Goal: Task Accomplishment & Management: Manage account settings

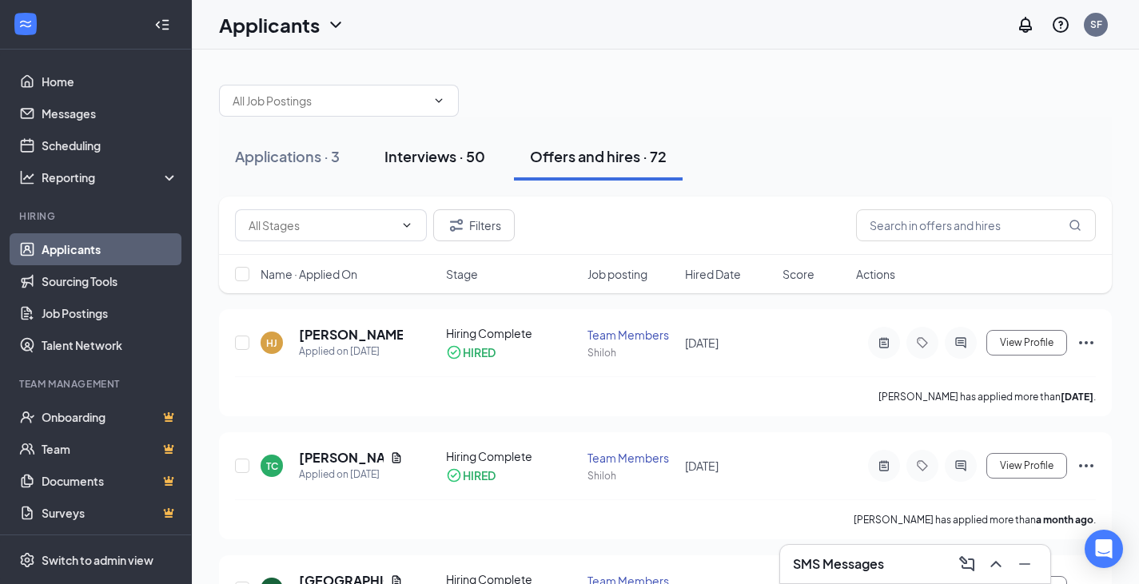
click at [402, 159] on div "Interviews · 50" at bounding box center [434, 156] width 101 height 20
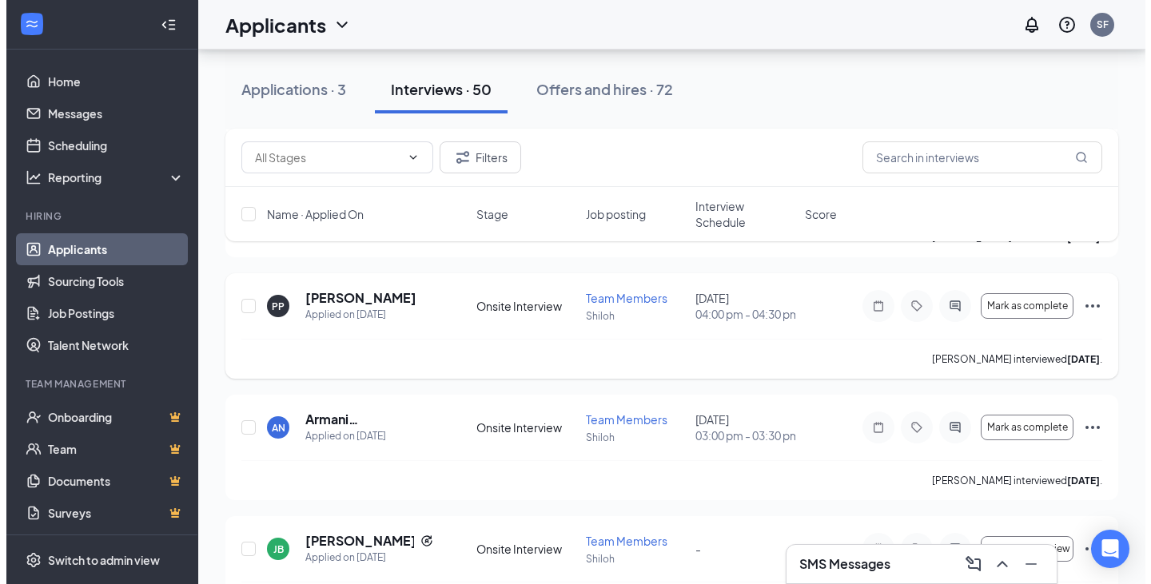
scroll to position [799, 0]
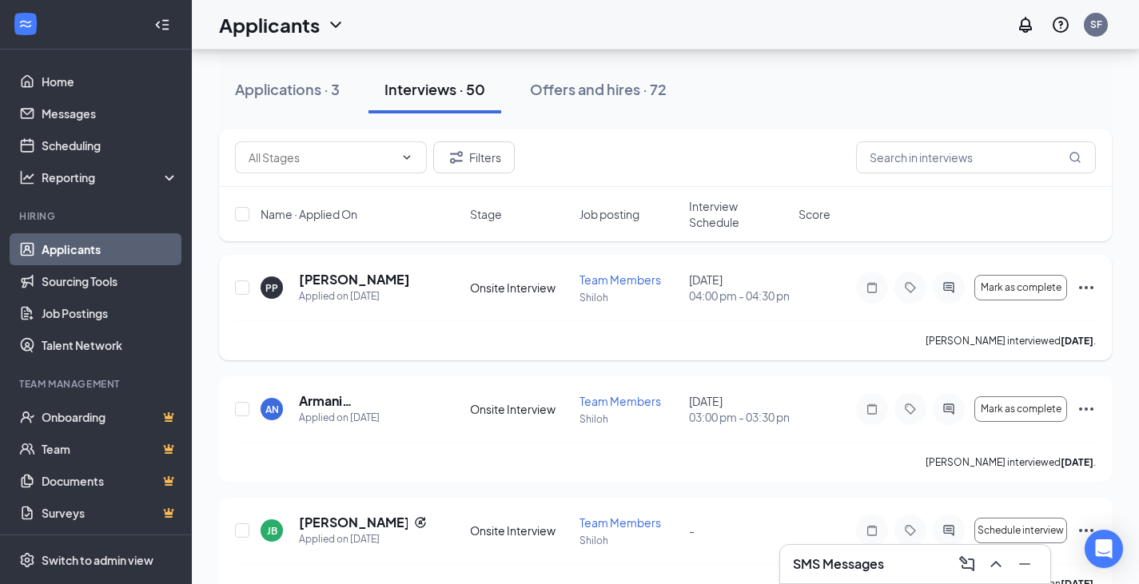
click at [405, 320] on div "PP [PERSON_NAME] Applied on [DATE] Onsite Interview Team Members Shiloh [DATE] …" at bounding box center [665, 296] width 861 height 50
click at [363, 288] on h5 "[PERSON_NAME]" at bounding box center [354, 280] width 111 height 18
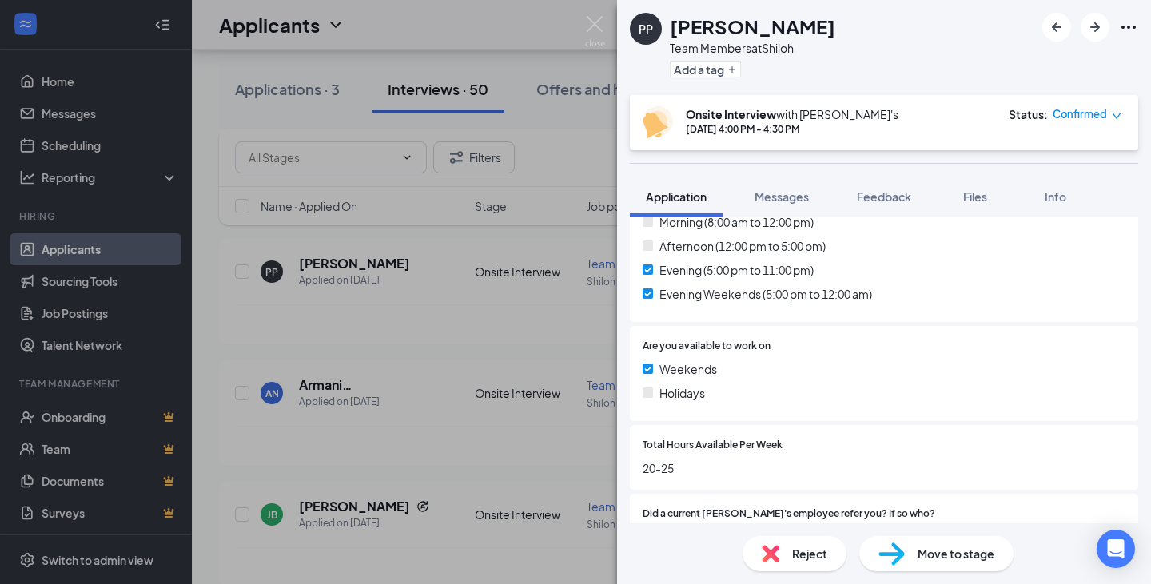
scroll to position [799, 0]
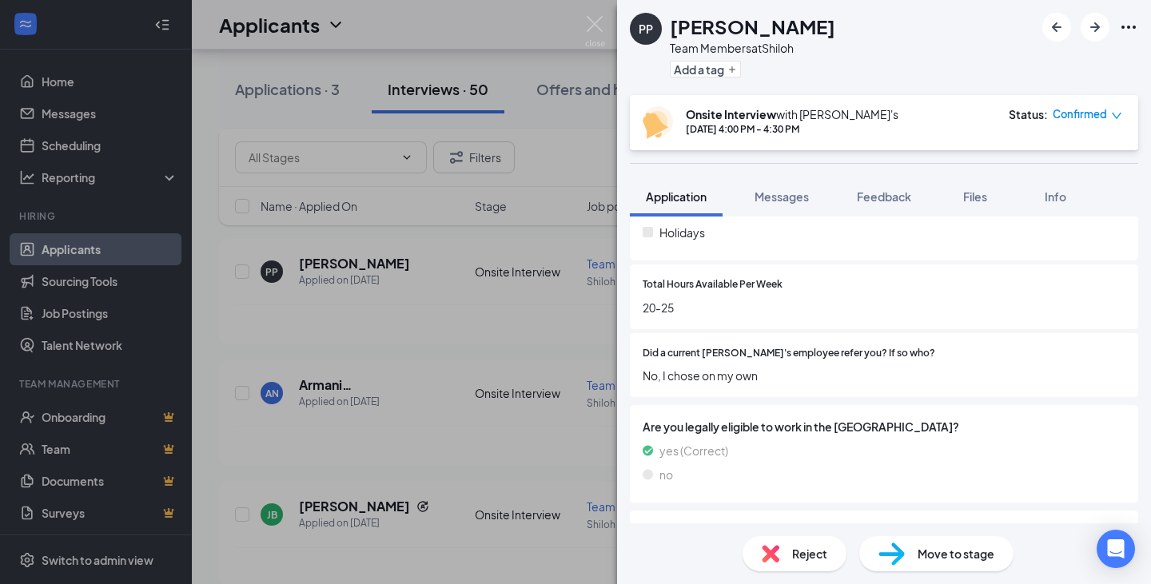
click at [911, 541] on div "Move to stage" at bounding box center [936, 553] width 154 height 35
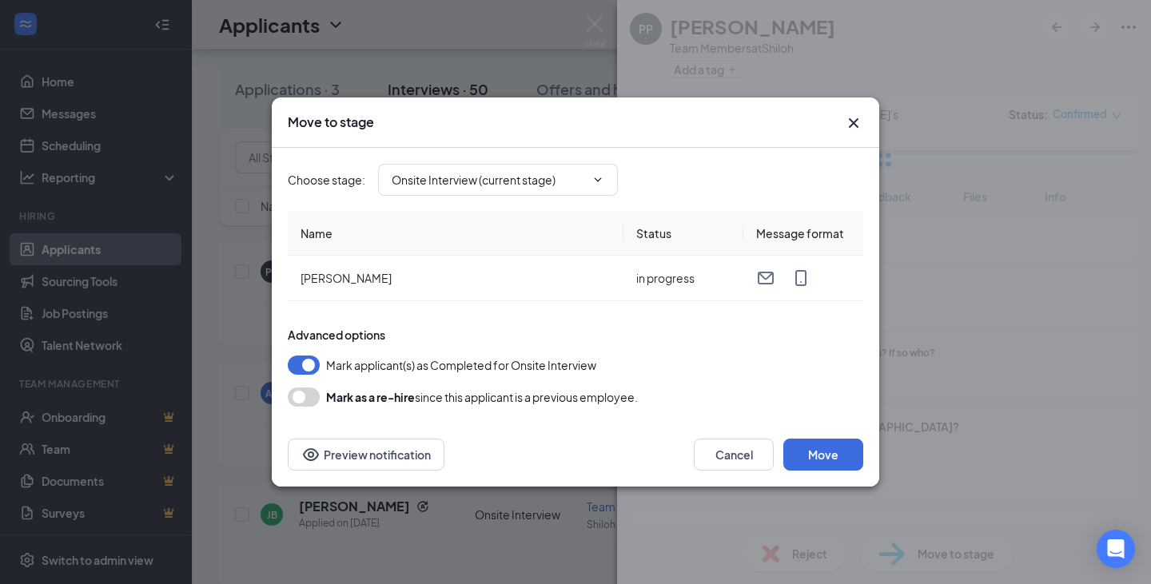
type input "Hiring Complete (final stage)"
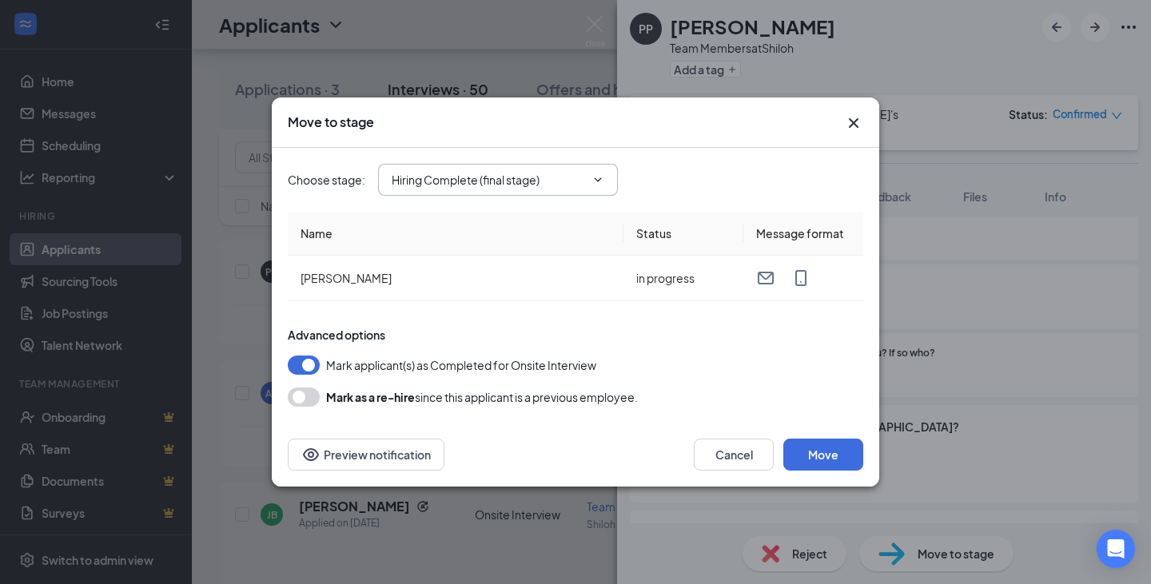
click at [502, 172] on input "Hiring Complete (final stage)" at bounding box center [488, 180] width 193 height 18
click at [503, 174] on input "Hiring Complete (final stage)" at bounding box center [488, 180] width 193 height 18
click at [853, 126] on icon "Cross" at bounding box center [853, 122] width 19 height 19
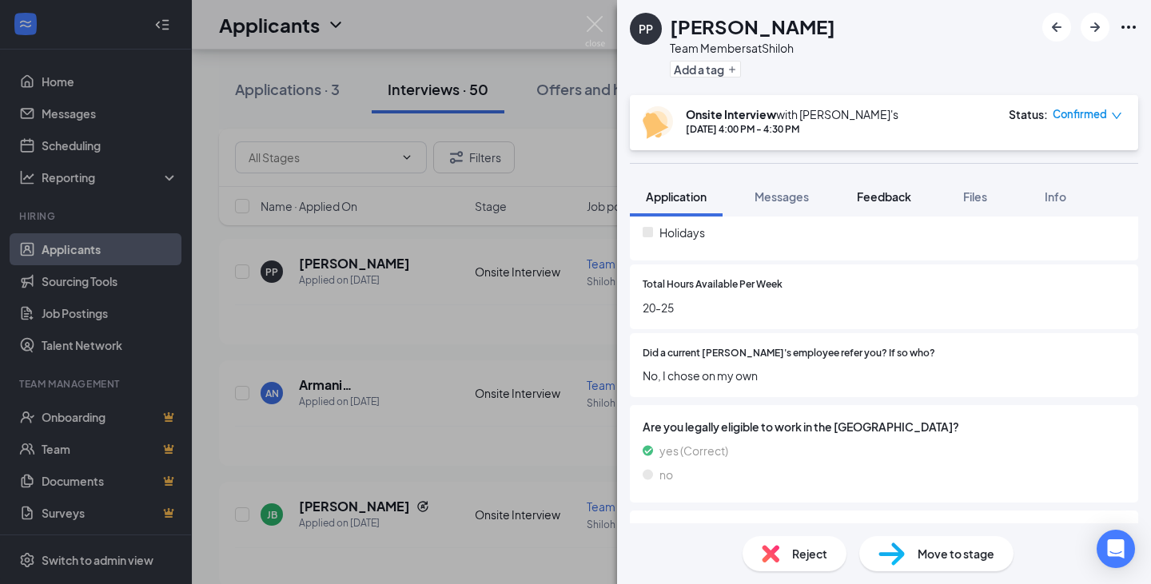
click at [861, 195] on span "Feedback" at bounding box center [884, 196] width 54 height 14
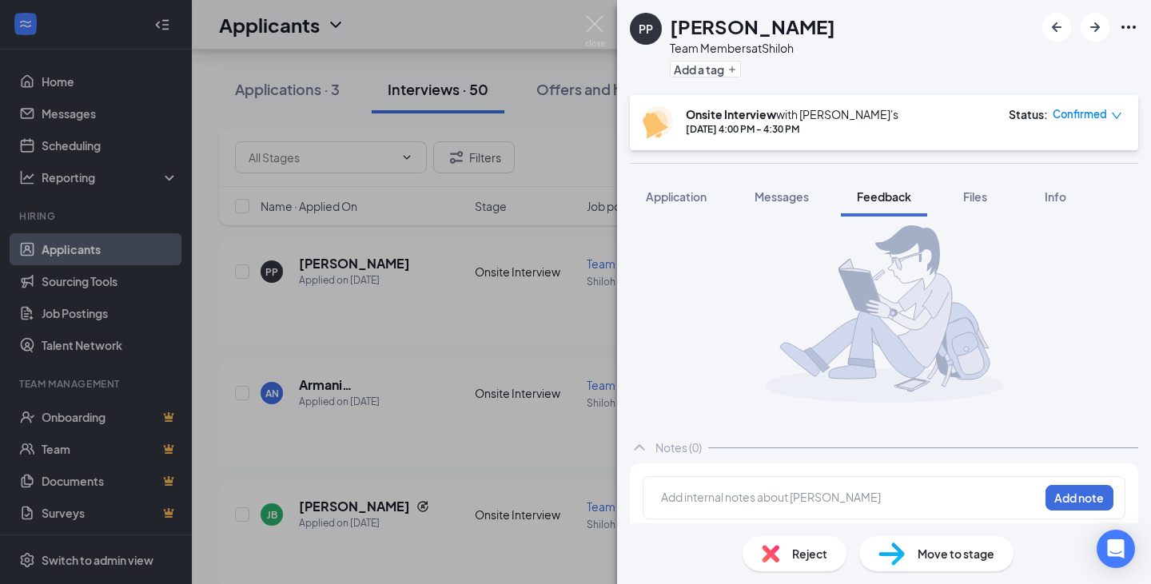
scroll to position [26, 0]
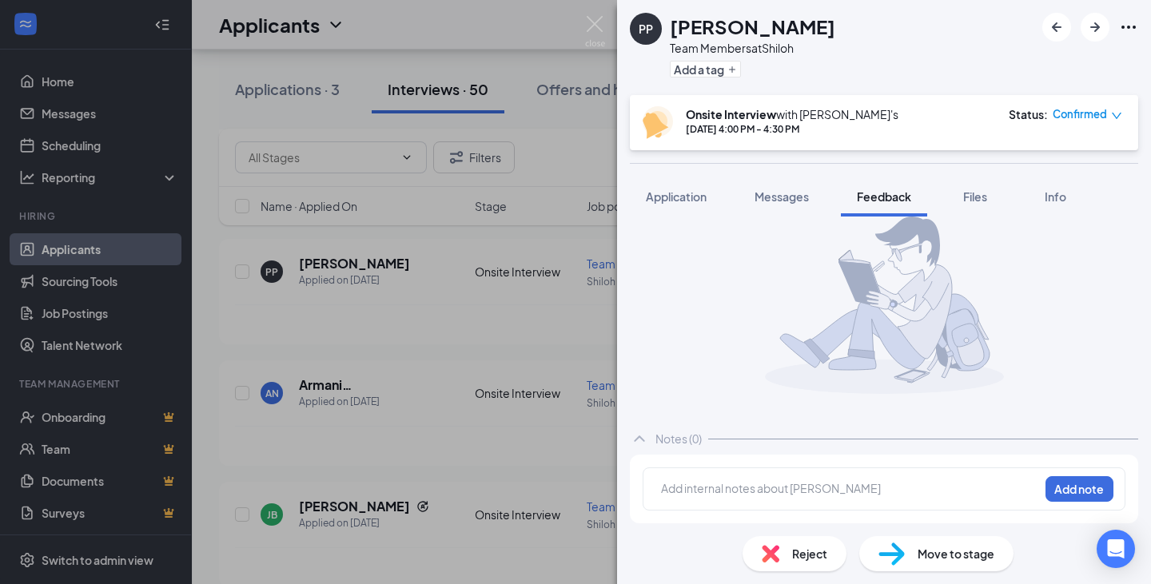
drag, startPoint x: 817, startPoint y: 489, endPoint x: 843, endPoint y: 463, distance: 37.3
click at [817, 488] on div at bounding box center [850, 488] width 376 height 17
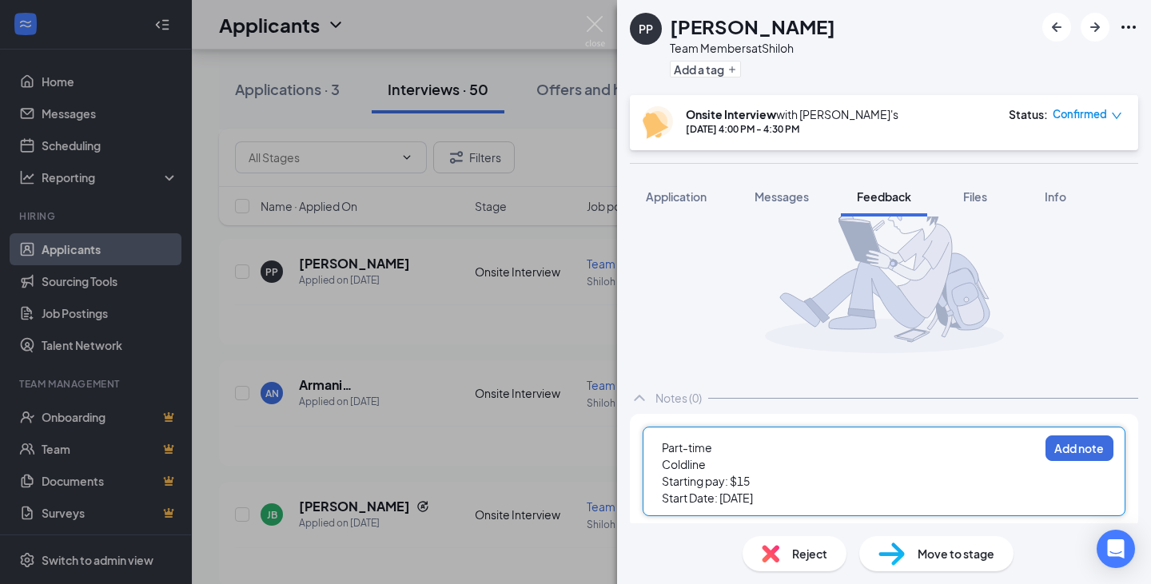
scroll to position [72, 0]
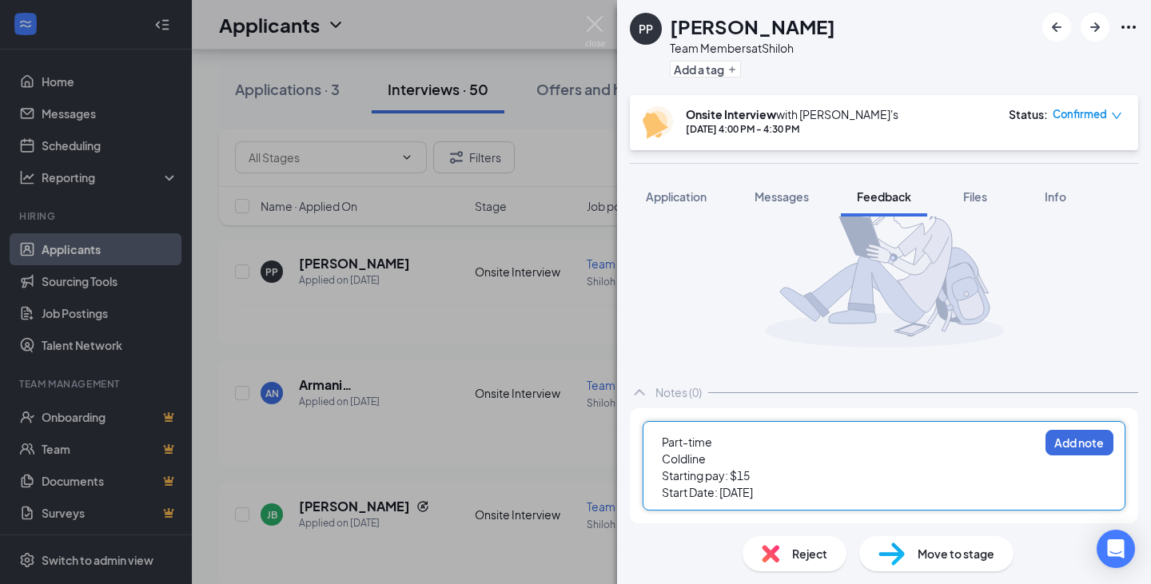
click at [897, 472] on div "Starting pay: $15" at bounding box center [850, 475] width 376 height 17
click at [1003, 286] on div at bounding box center [884, 258] width 508 height 203
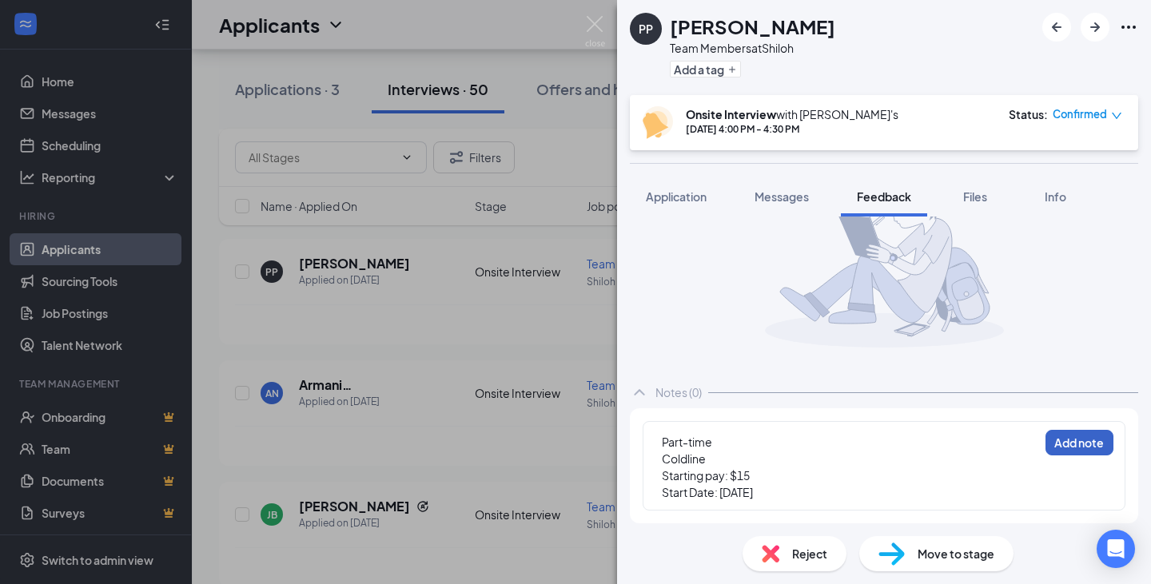
click at [1075, 446] on button "Add note" at bounding box center [1079, 443] width 68 height 26
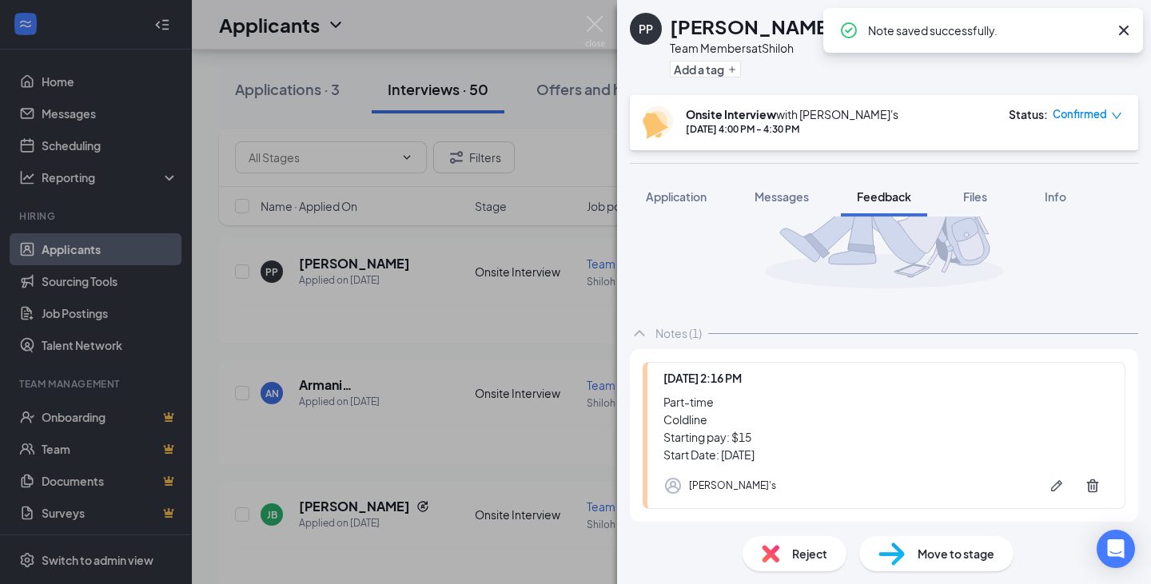
scroll to position [205, 0]
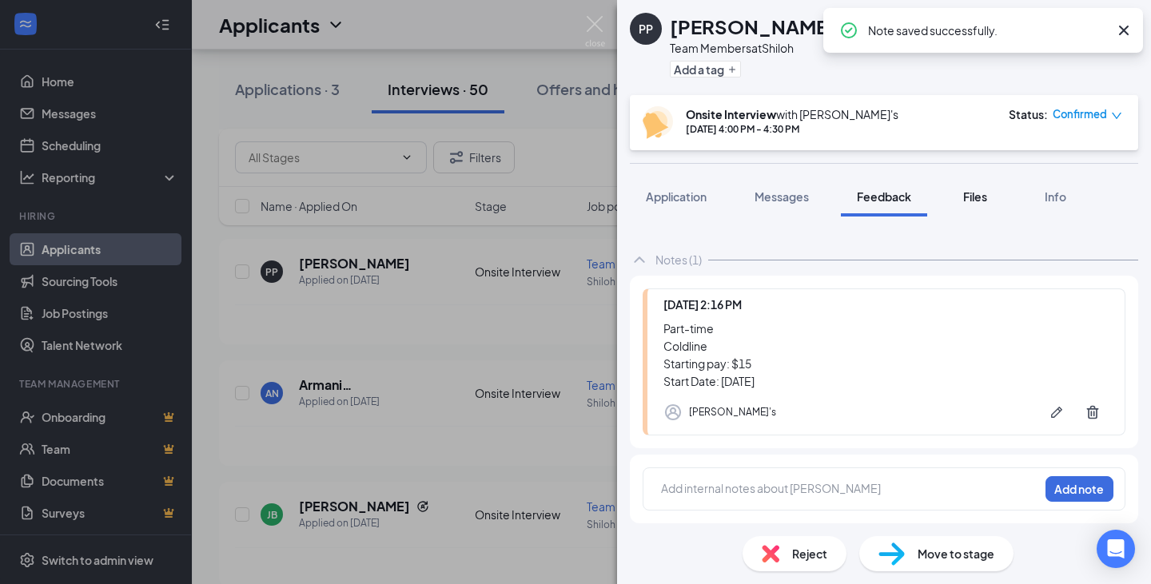
click at [988, 185] on button "Files" at bounding box center [975, 197] width 64 height 40
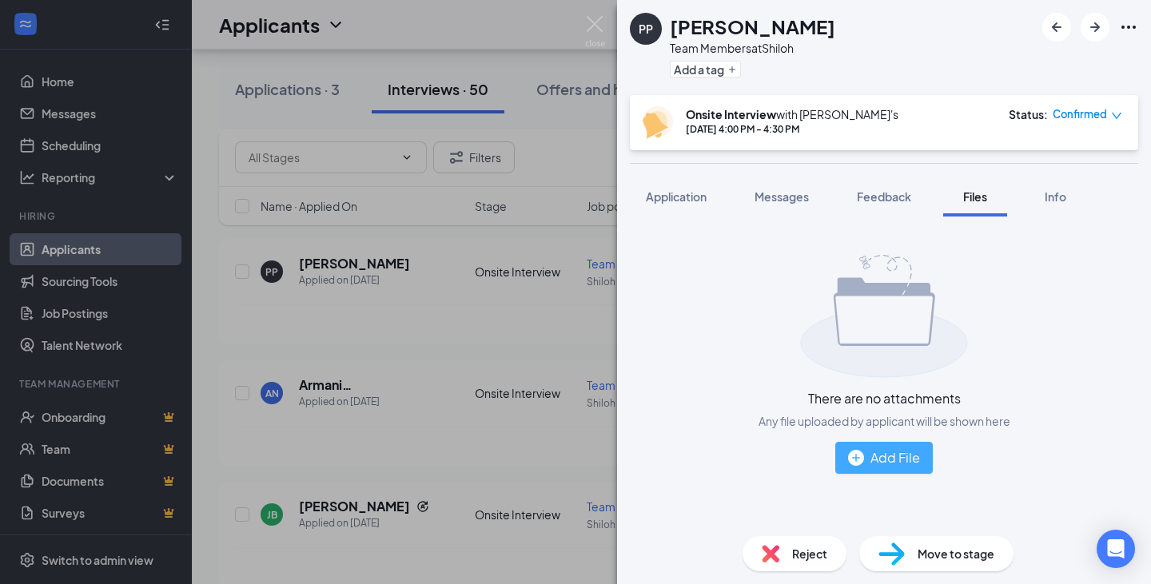
click at [877, 453] on div "Add File" at bounding box center [884, 457] width 72 height 20
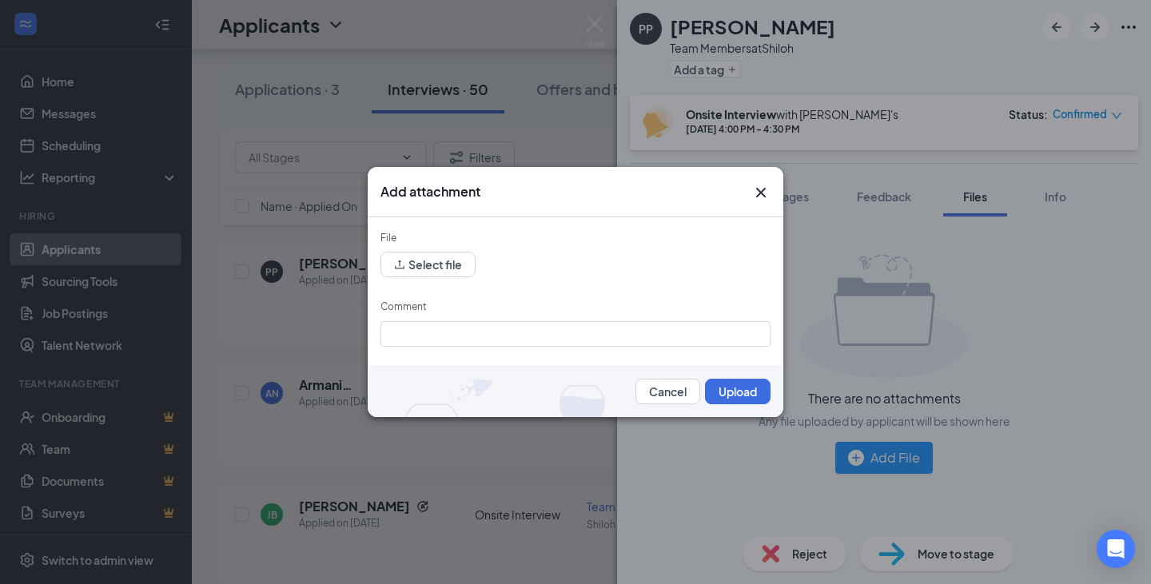
click at [445, 246] on div "File" at bounding box center [575, 241] width 390 height 22
click at [437, 258] on button "Select file" at bounding box center [427, 265] width 95 height 26
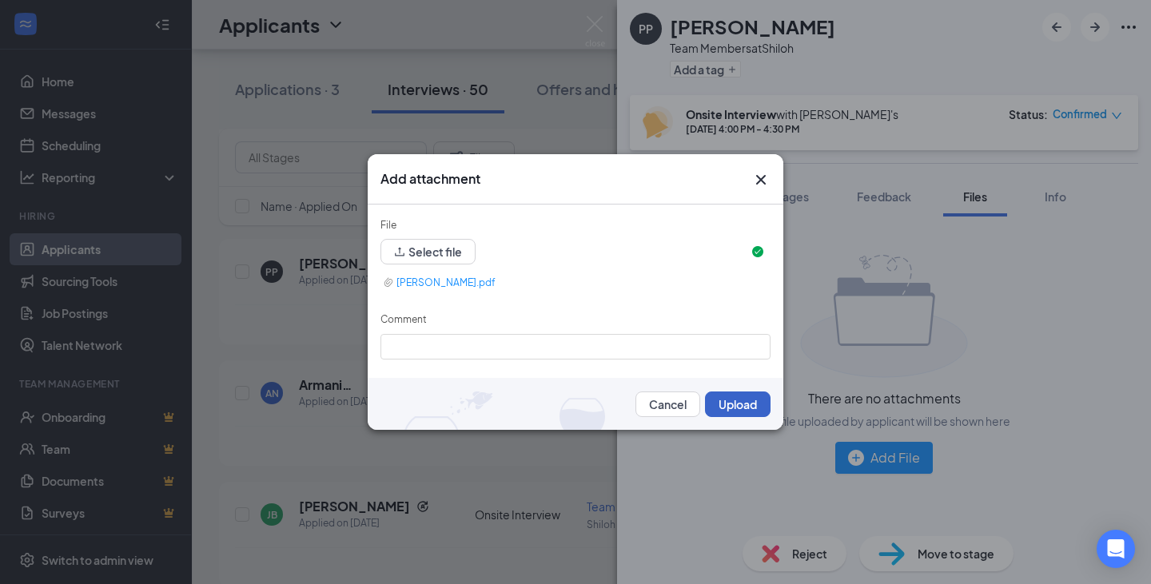
click at [718, 402] on button "Upload" at bounding box center [738, 405] width 66 height 26
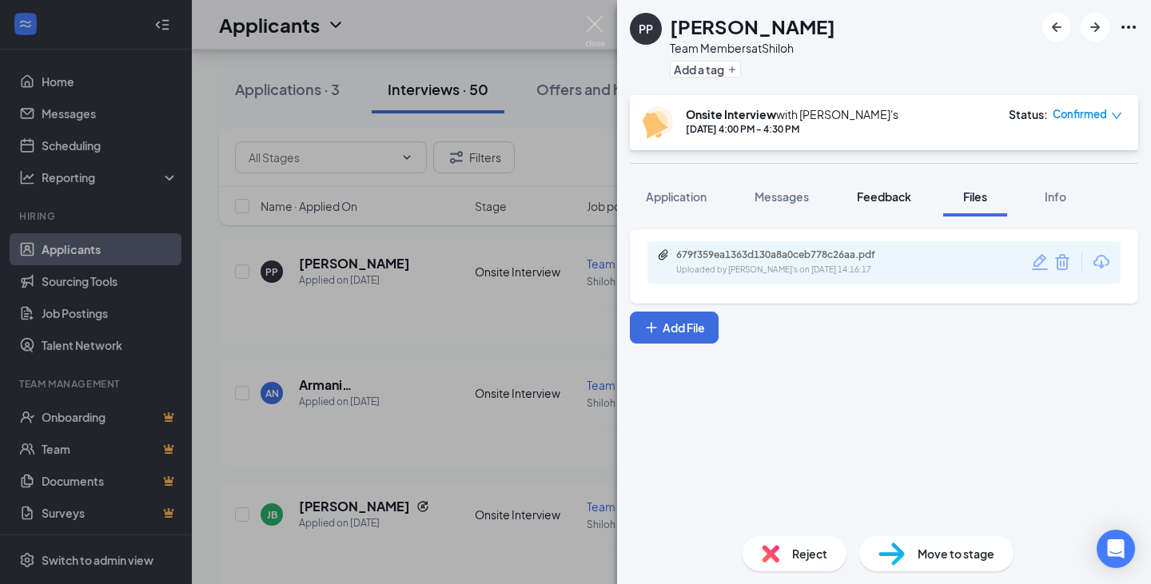
click at [906, 212] on button "Feedback" at bounding box center [884, 197] width 86 height 40
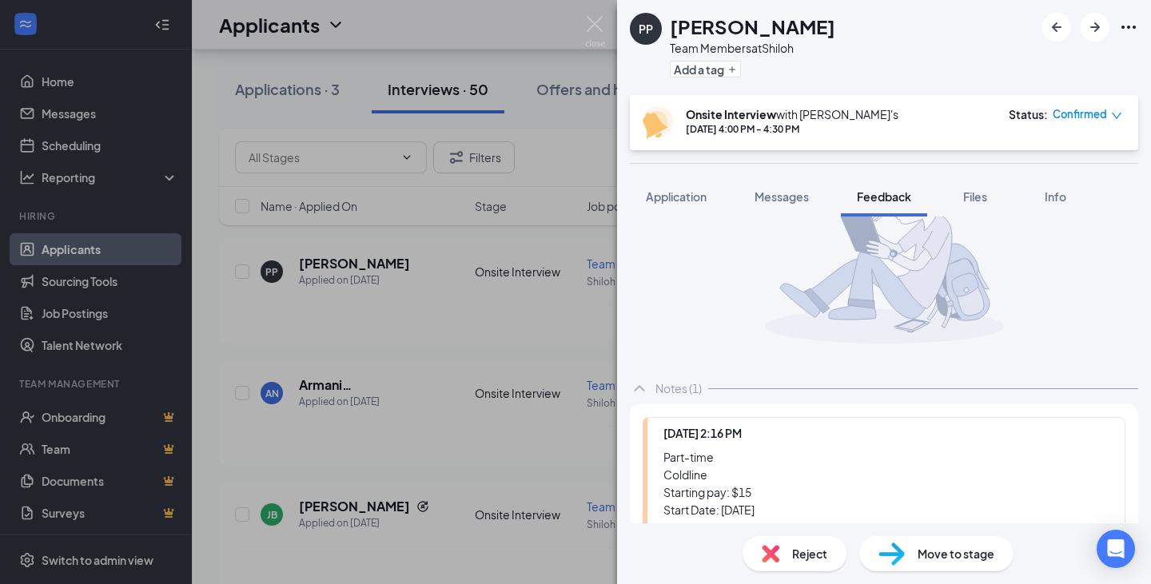
scroll to position [160, 0]
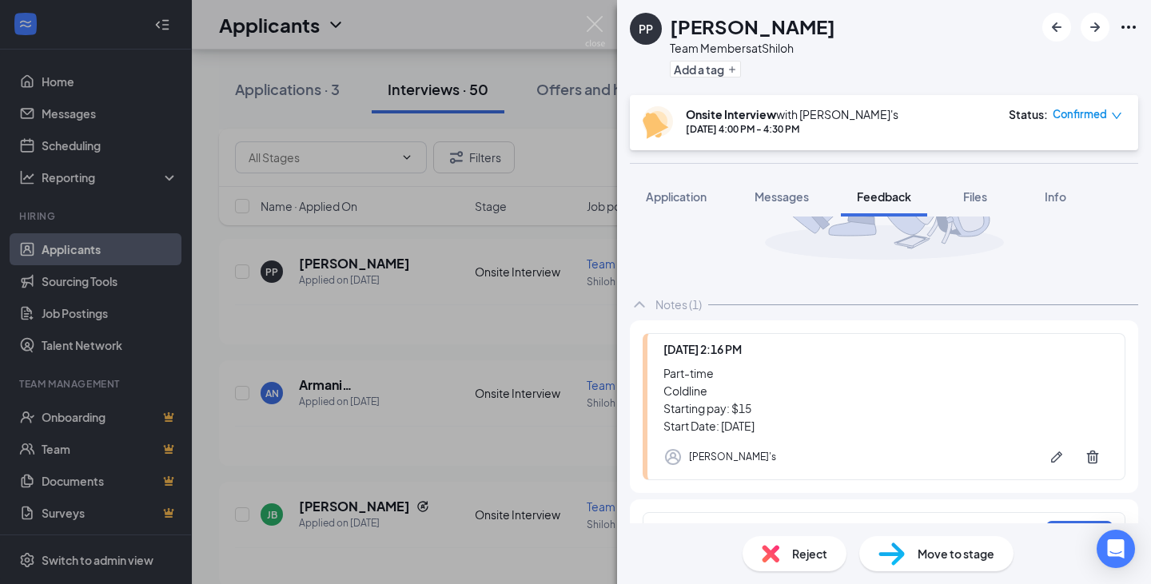
click at [914, 543] on div "Move to stage" at bounding box center [936, 553] width 154 height 35
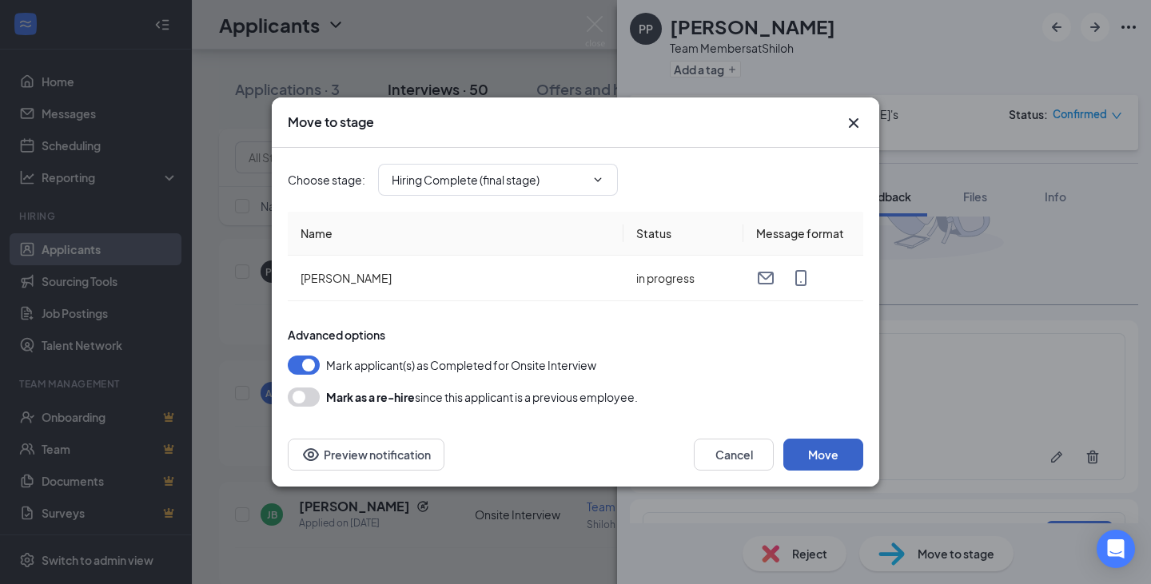
click at [824, 446] on button "Move" at bounding box center [823, 455] width 80 height 32
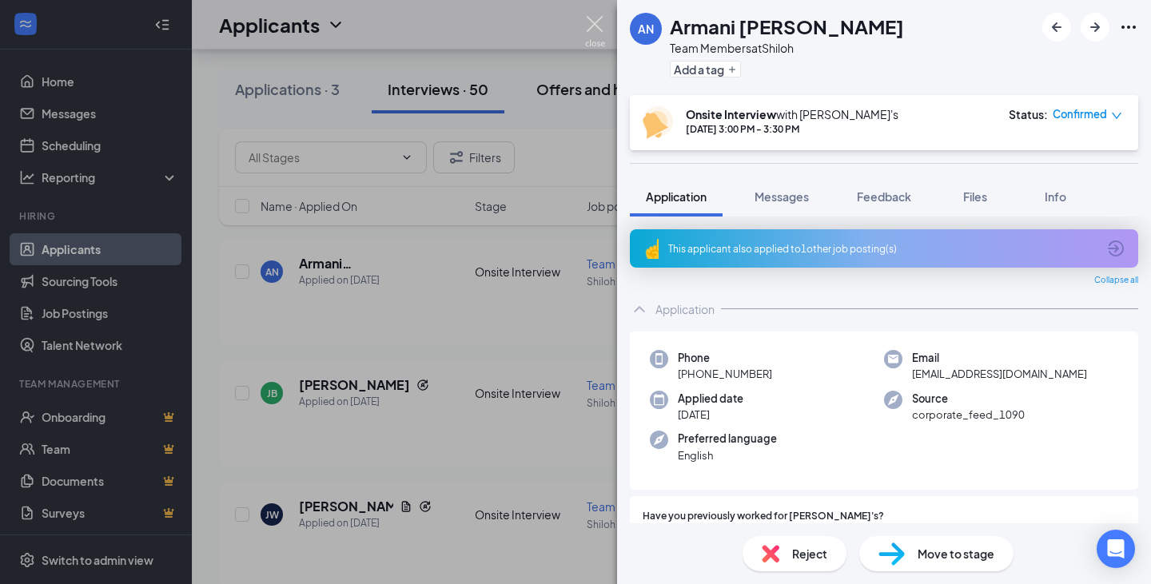
click at [598, 25] on img at bounding box center [595, 31] width 20 height 31
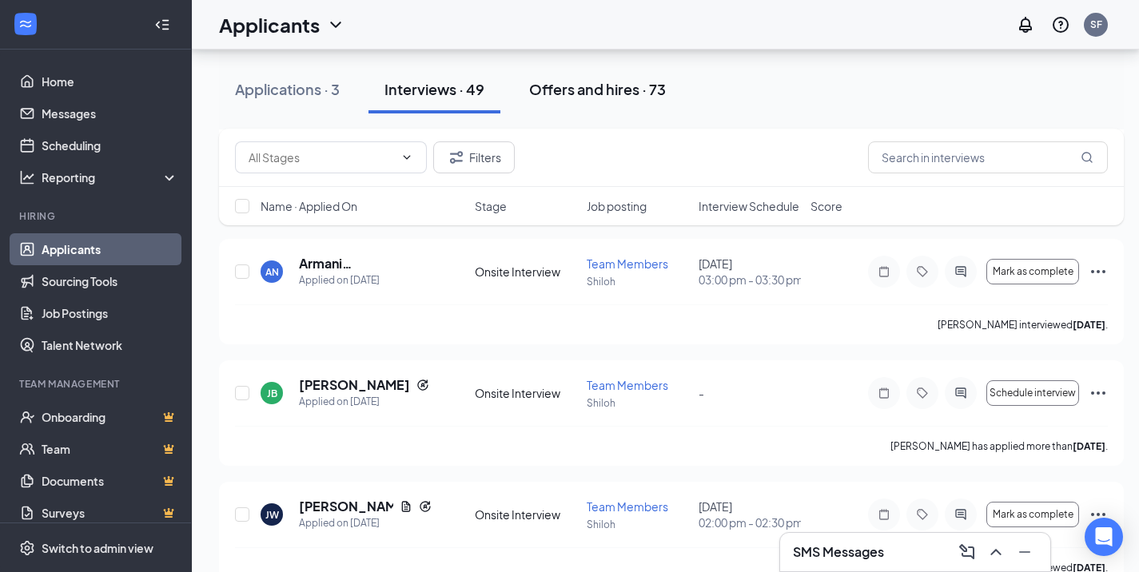
click at [598, 85] on div "Offers and hires · 73" at bounding box center [597, 89] width 137 height 20
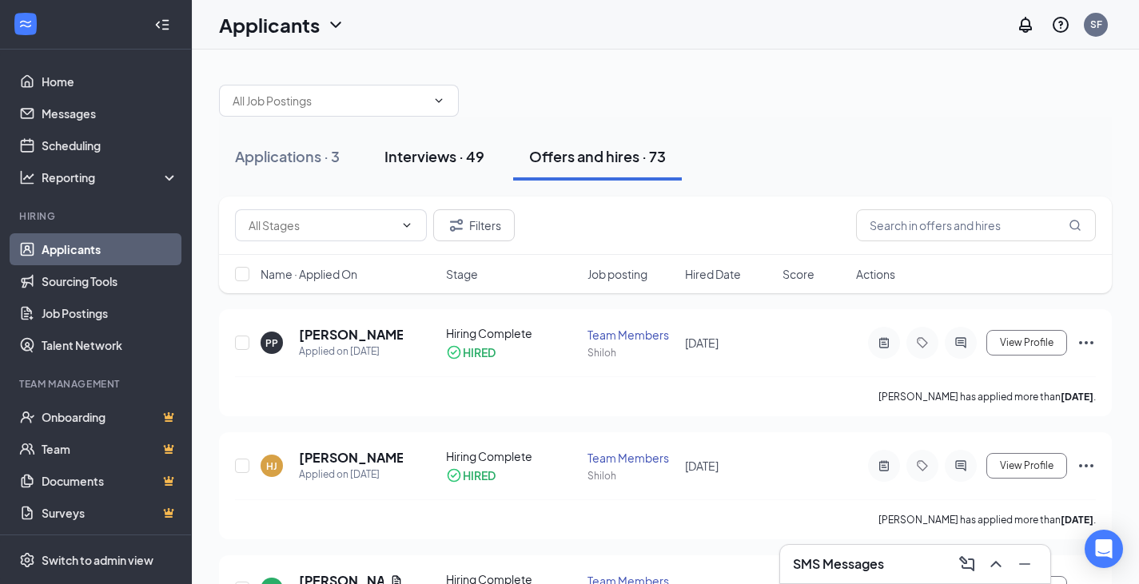
click at [452, 171] on button "Interviews · 49" at bounding box center [434, 157] width 132 height 48
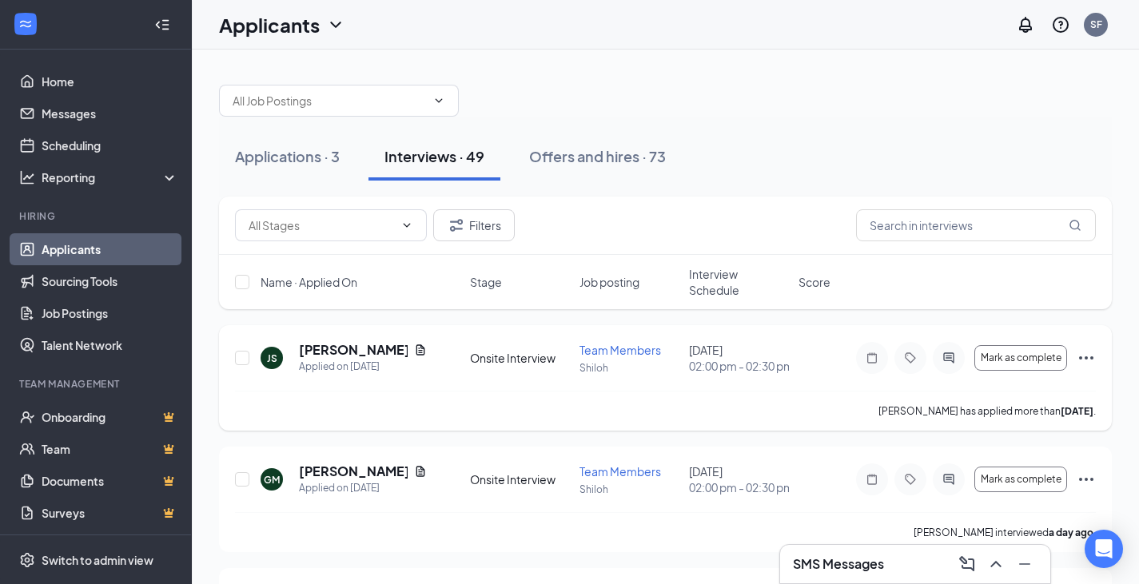
click at [474, 405] on div "[PERSON_NAME] has applied more than [DATE] ." at bounding box center [665, 411] width 861 height 40
click at [333, 355] on h5 "[PERSON_NAME]" at bounding box center [353, 350] width 109 height 18
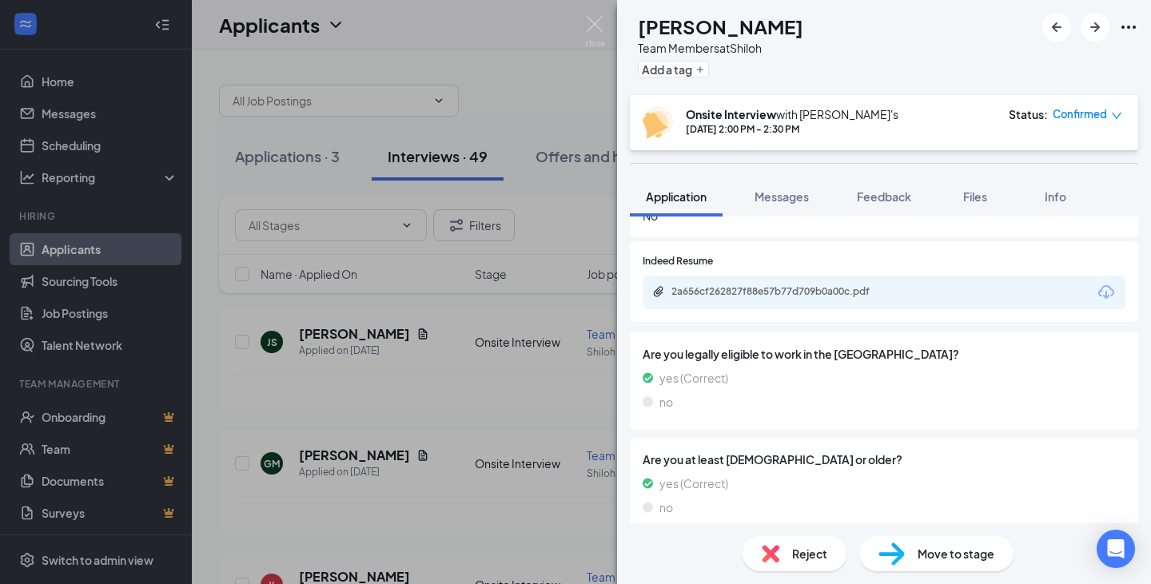
scroll to position [960, 0]
click at [775, 191] on span "Messages" at bounding box center [781, 196] width 54 height 14
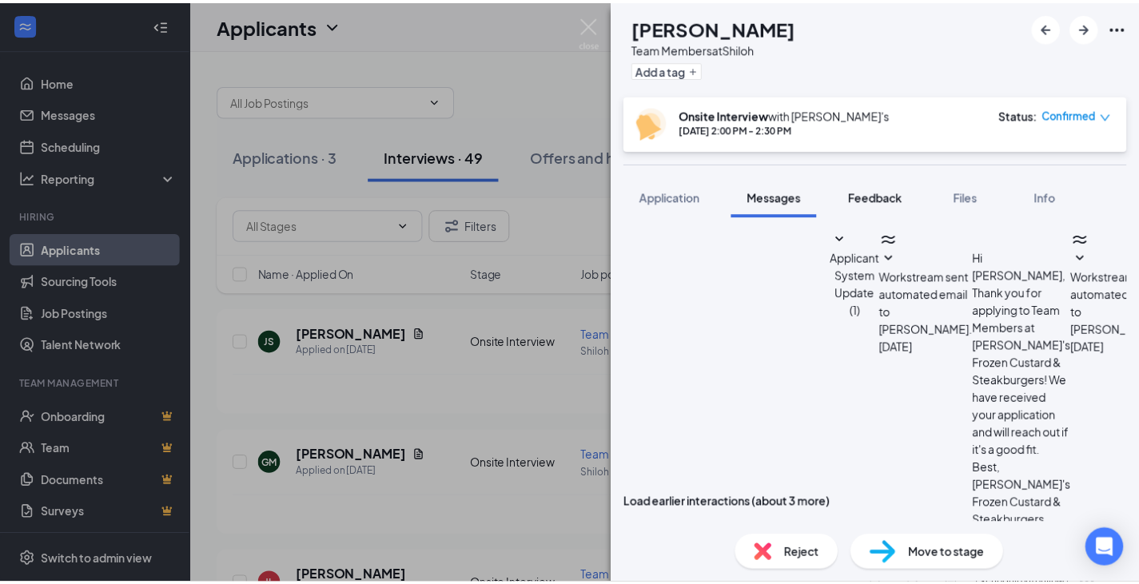
scroll to position [614, 0]
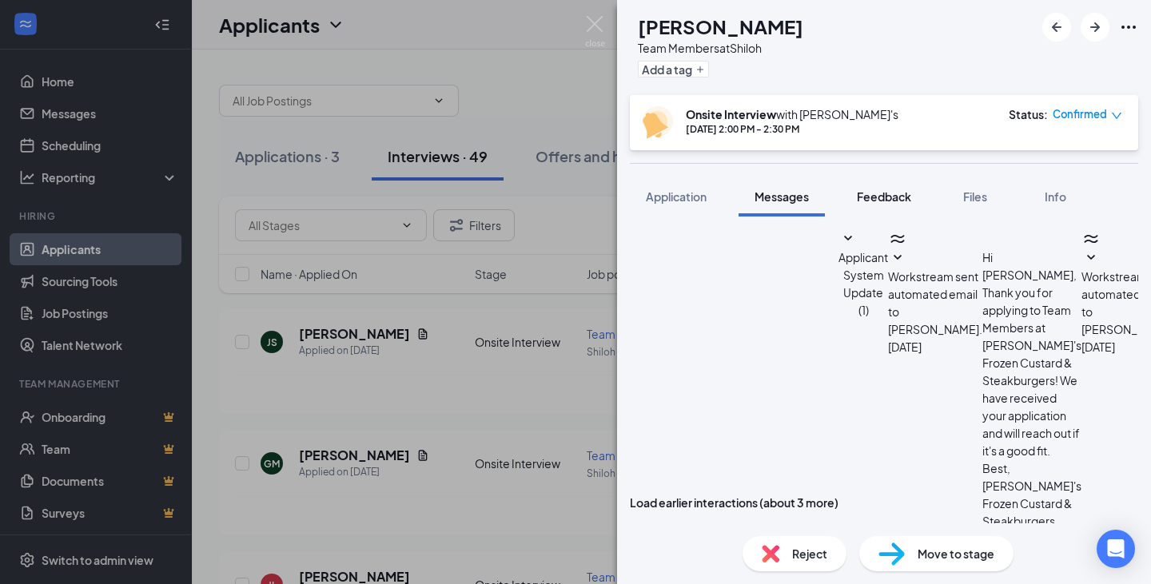
click at [896, 205] on button "Feedback" at bounding box center [884, 197] width 86 height 40
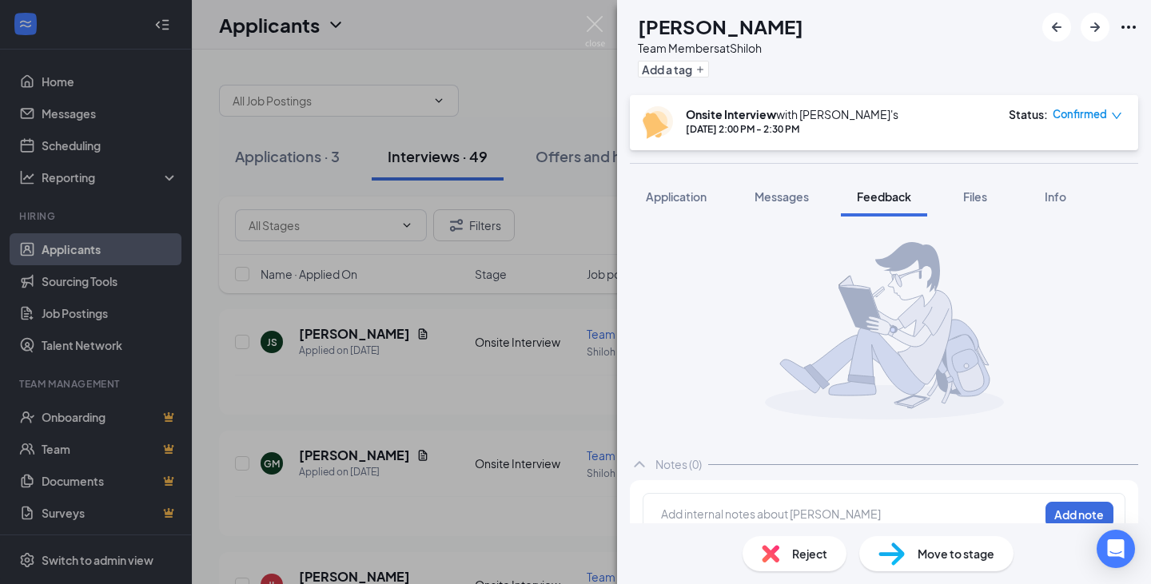
click at [584, 26] on div "JS [PERSON_NAME] Team Members at Shiloh Add a tag Onsite Interview with [PERSON…" at bounding box center [575, 292] width 1151 height 584
